Goal: Transaction & Acquisition: Obtain resource

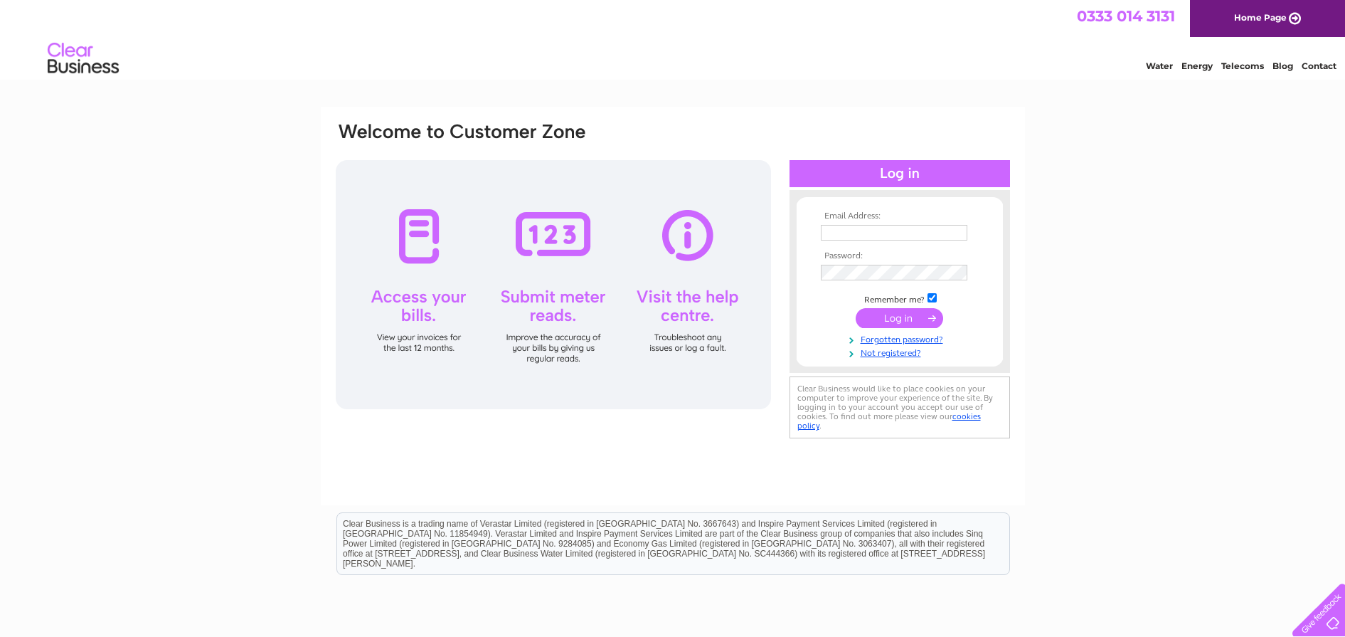
type input "[PERSON_NAME][EMAIL_ADDRESS][DOMAIN_NAME]"
click at [879, 312] on input "submit" at bounding box center [900, 318] width 88 height 20
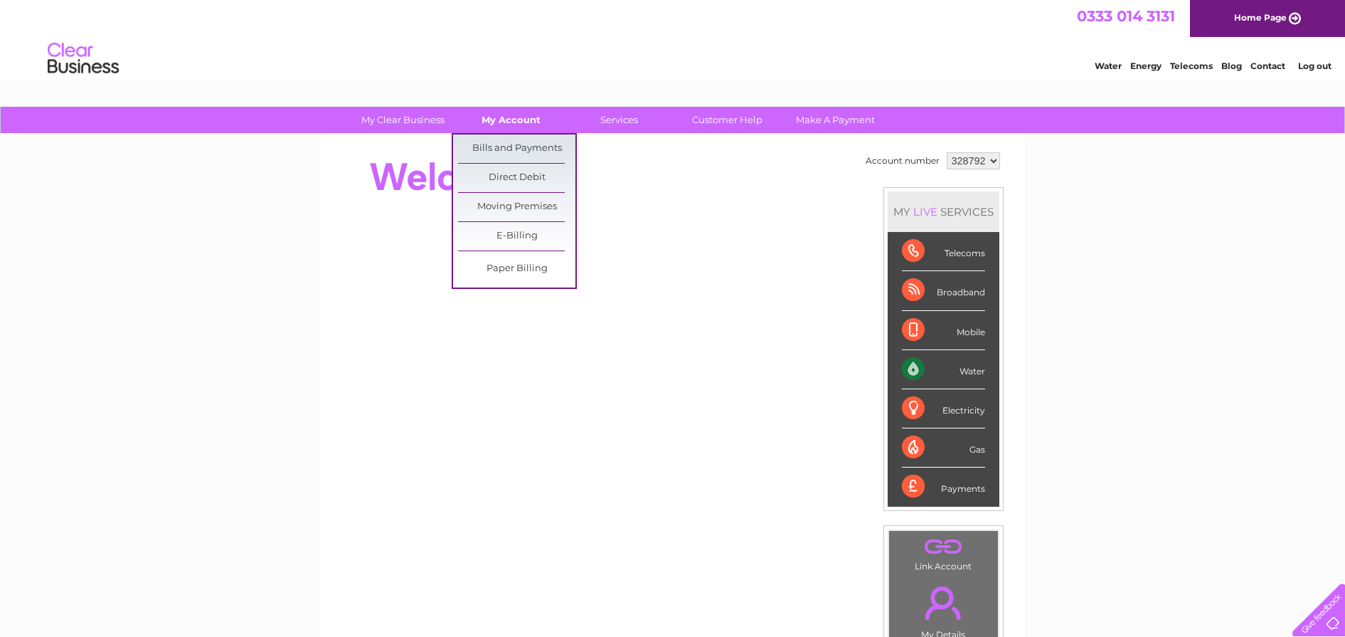
click at [514, 129] on link "My Account" at bounding box center [510, 120] width 117 height 26
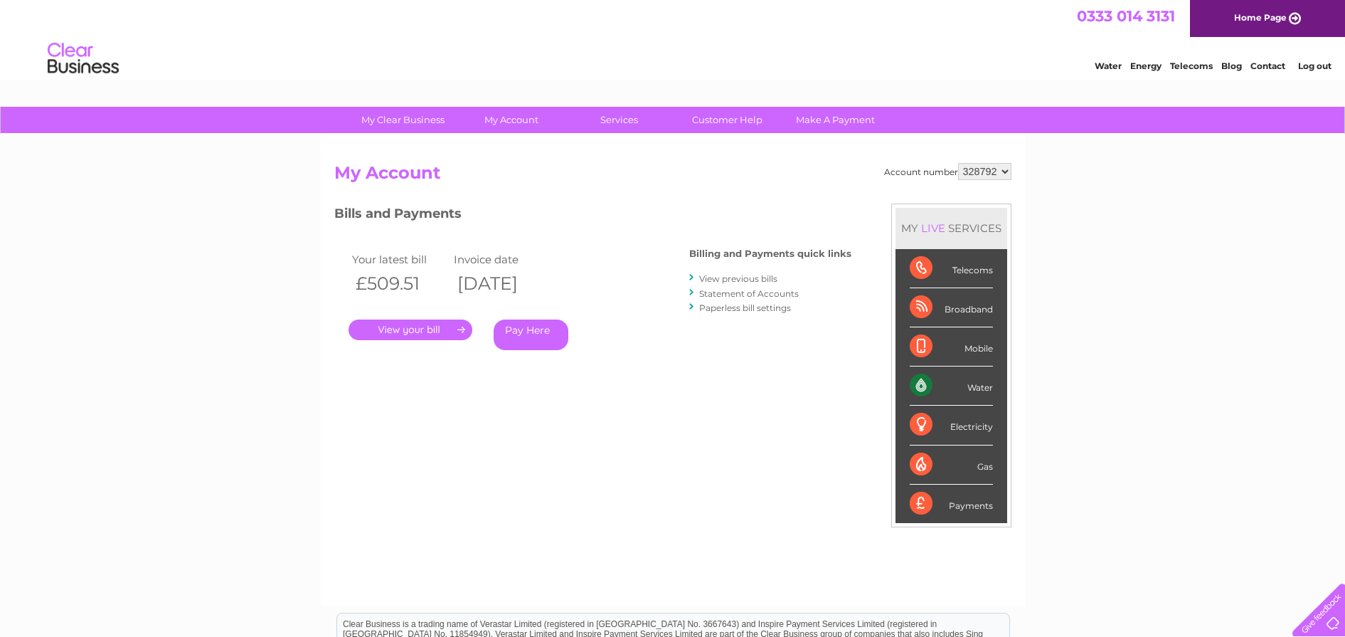
click at [1003, 171] on select "328792 426517 429084 917735" at bounding box center [984, 171] width 53 height 17
select select "426517"
click at [958, 163] on select "328792 426517 429084 917735" at bounding box center [984, 171] width 53 height 17
click at [433, 329] on link "." at bounding box center [411, 329] width 124 height 21
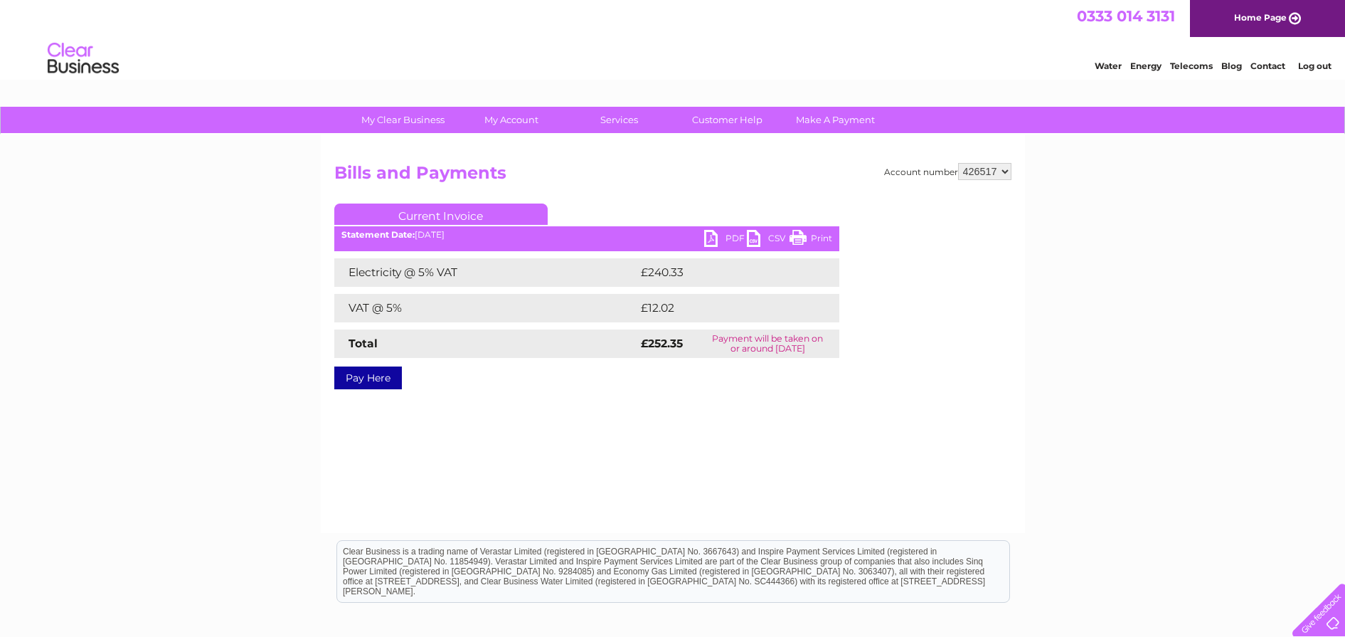
click at [727, 238] on link "PDF" at bounding box center [725, 240] width 43 height 21
click at [1005, 175] on select "328792 426517 429084 917735" at bounding box center [984, 171] width 53 height 17
select select "429084"
click at [958, 163] on select "328792 426517 429084 917735" at bounding box center [984, 171] width 53 height 17
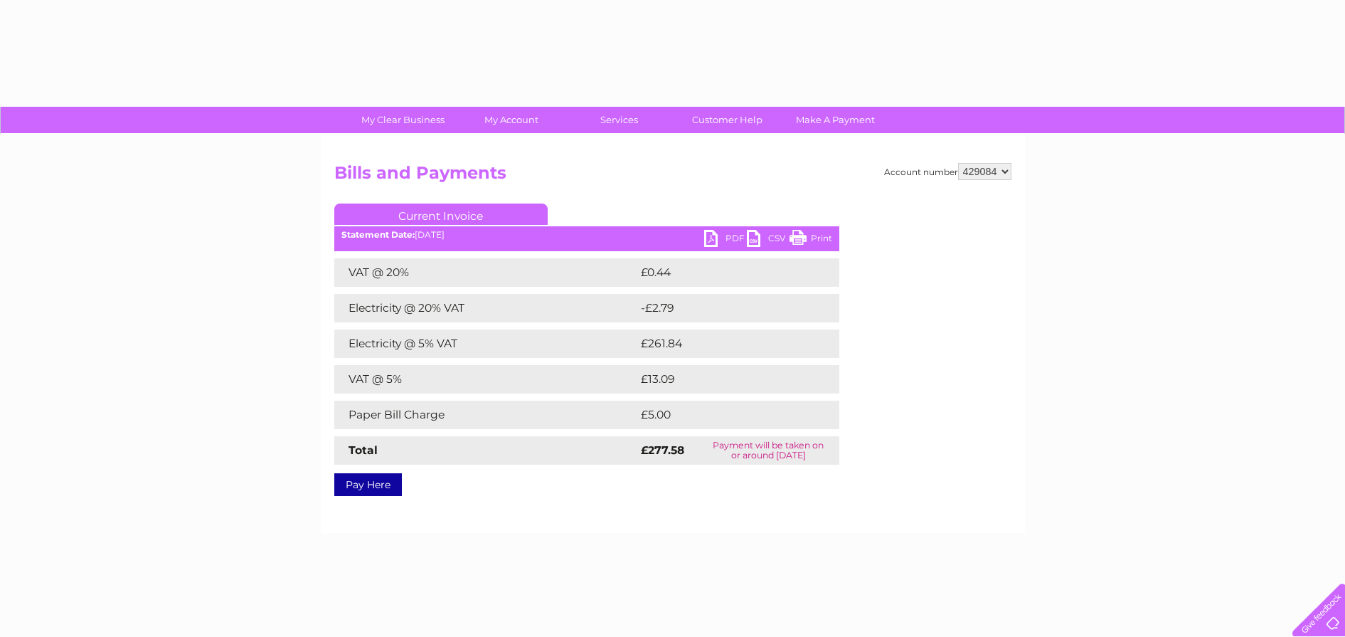
click at [1001, 170] on select "328792 426517 429084 917735" at bounding box center [984, 171] width 53 height 17
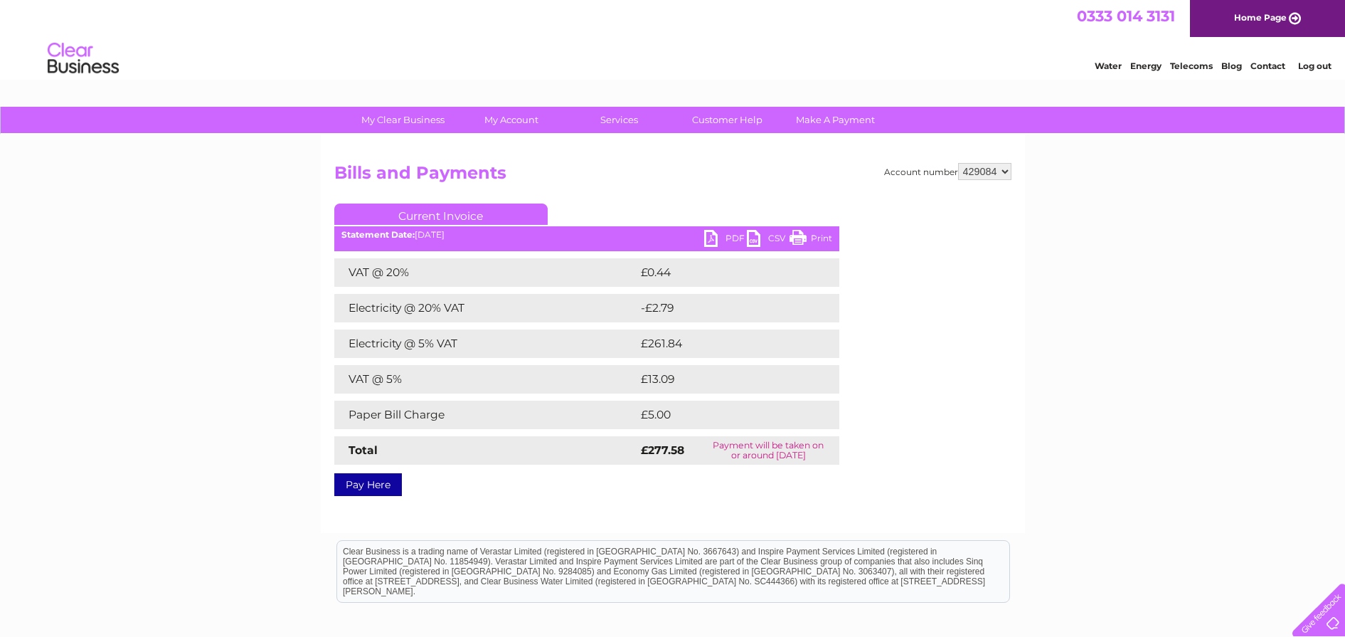
click at [958, 163] on select "328792 426517 429084 917735" at bounding box center [984, 171] width 53 height 17
click at [723, 234] on link "PDF" at bounding box center [725, 240] width 43 height 21
click at [706, 234] on link "PDF" at bounding box center [725, 240] width 43 height 21
click at [1010, 176] on select "328792 426517 429084 917735" at bounding box center [984, 171] width 53 height 17
select select "917735"
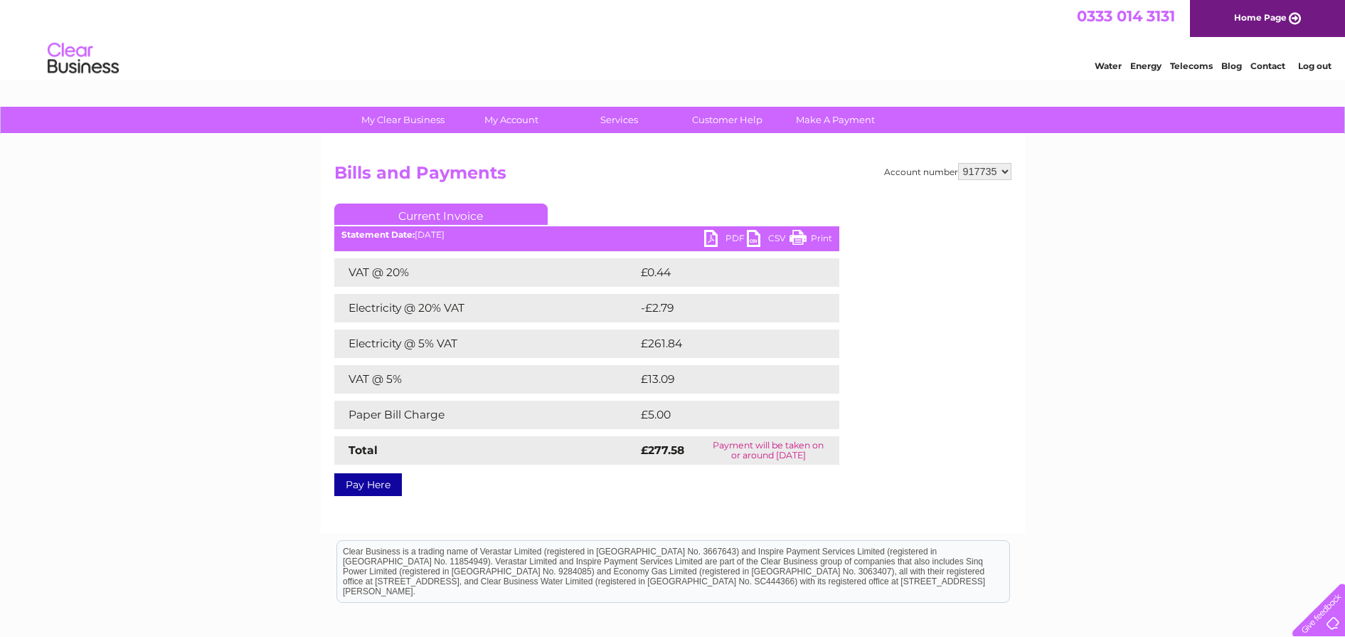
click at [958, 163] on select "328792 426517 429084 917735" at bounding box center [984, 171] width 53 height 17
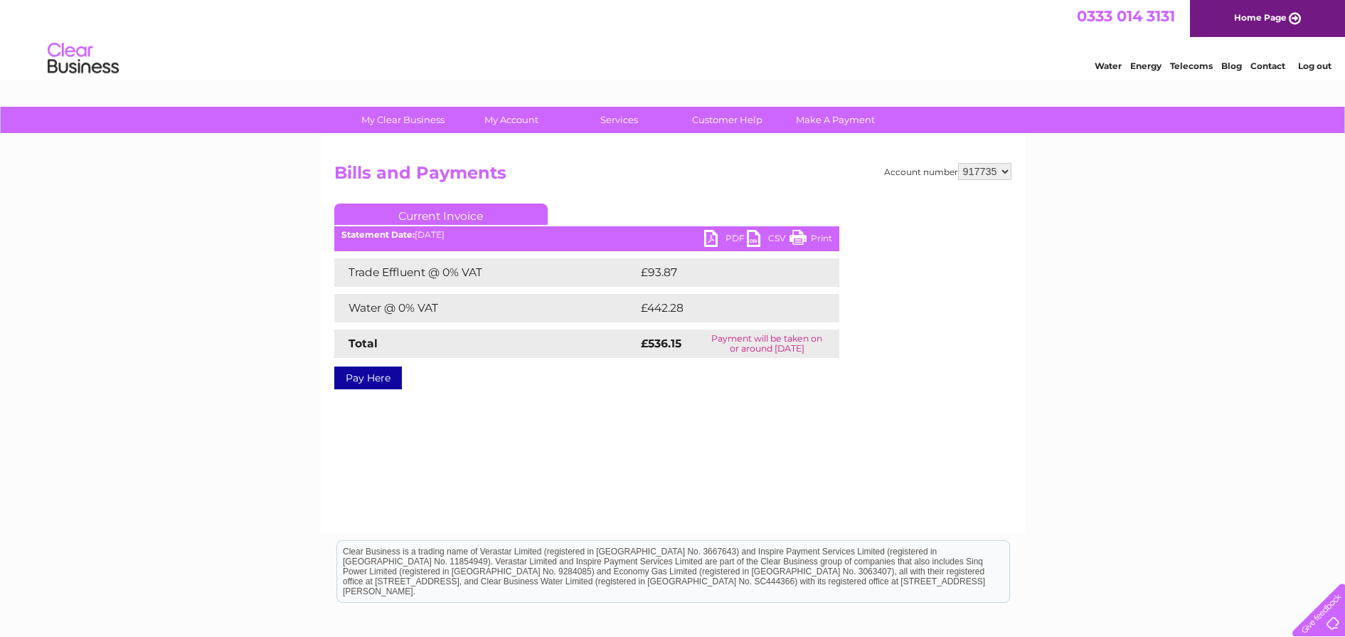
click at [726, 235] on link "PDF" at bounding box center [725, 240] width 43 height 21
